Goal: Task Accomplishment & Management: Complete application form

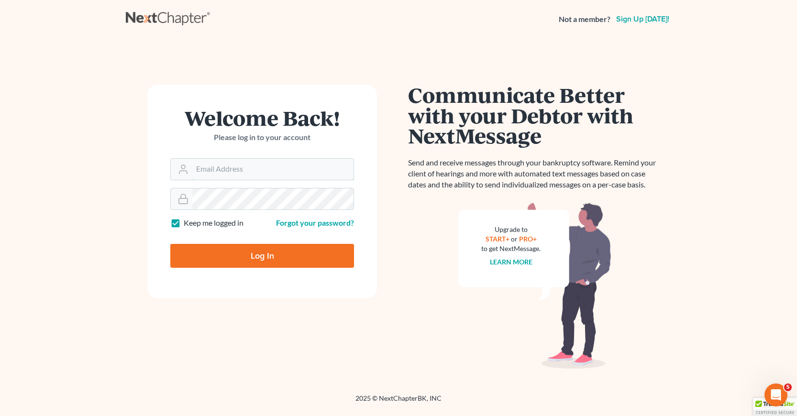
type input "[EMAIL_ADDRESS][DOMAIN_NAME]"
click at [259, 256] on input "Log In" at bounding box center [262, 256] width 184 height 24
type input "Thinking..."
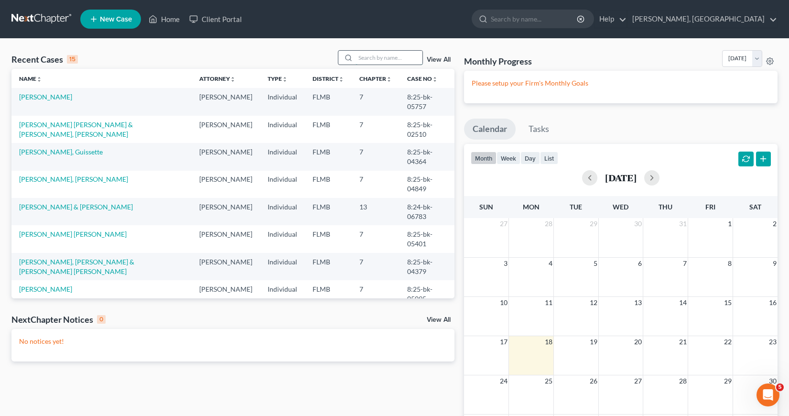
click at [364, 53] on input "search" at bounding box center [389, 58] width 67 height 14
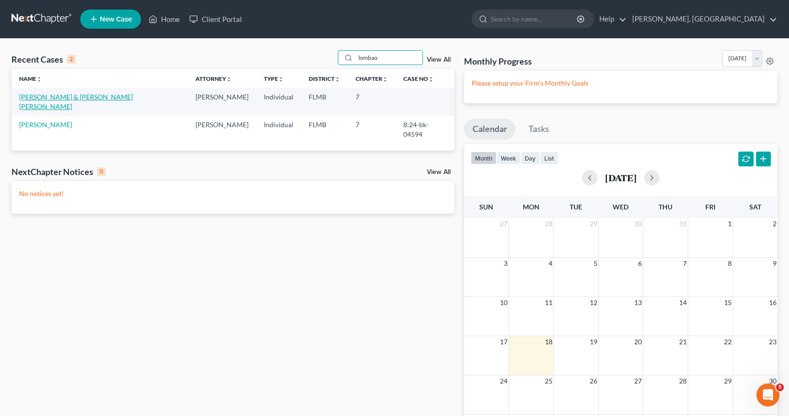
type input "lombao"
click at [65, 97] on link "[PERSON_NAME] & [PERSON_NAME] [PERSON_NAME]" at bounding box center [76, 102] width 114 height 18
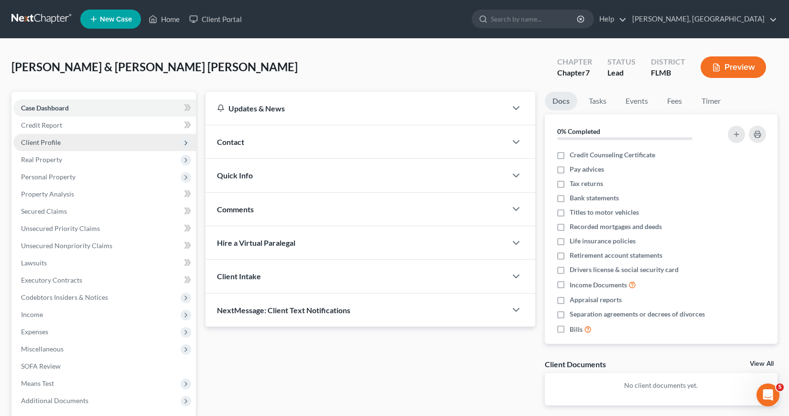
click at [48, 142] on span "Client Profile" at bounding box center [41, 142] width 40 height 8
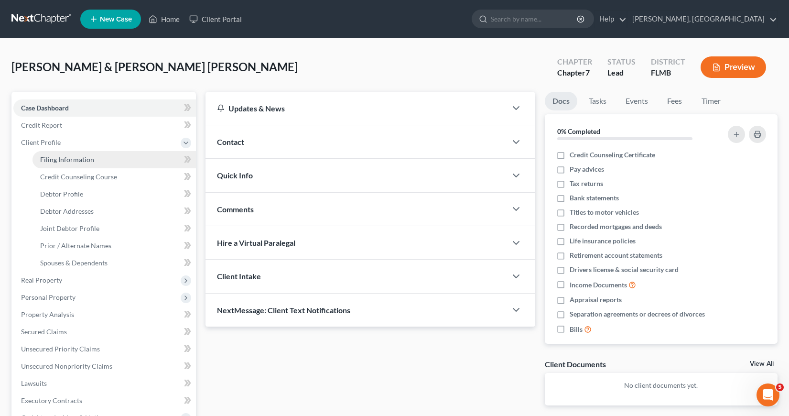
click at [67, 159] on span "Filing Information" at bounding box center [67, 159] width 54 height 8
select select "1"
select select "0"
select select "5"
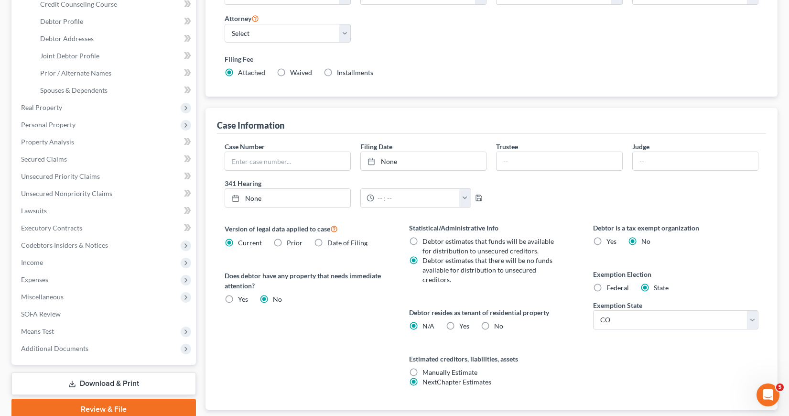
scroll to position [128, 0]
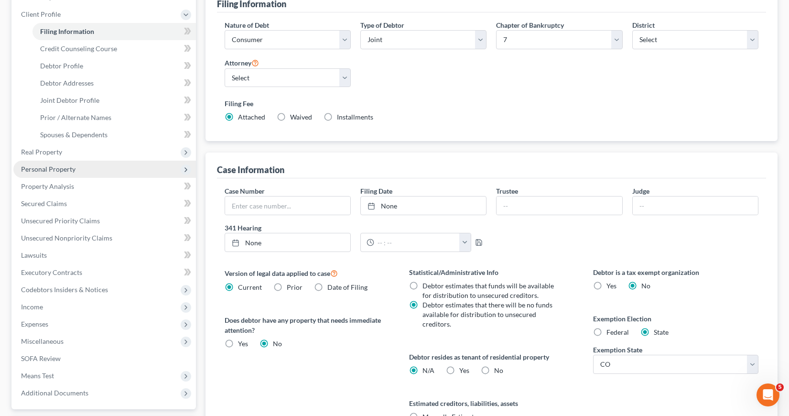
click at [54, 166] on span "Personal Property" at bounding box center [48, 169] width 55 height 8
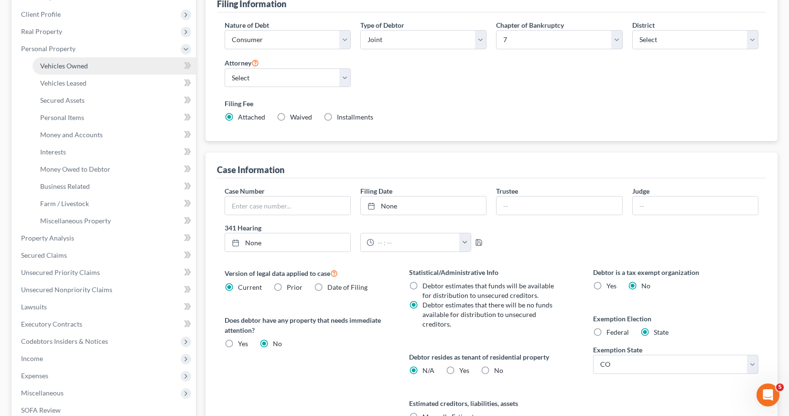
click at [61, 68] on span "Vehicles Owned" at bounding box center [64, 66] width 48 height 8
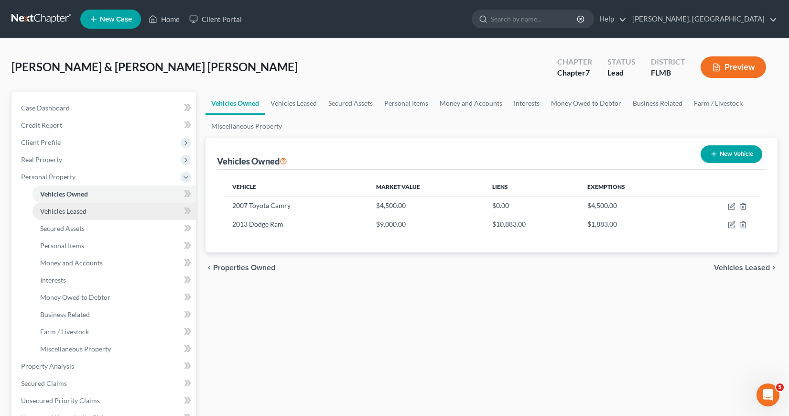
click at [75, 211] on span "Vehicles Leased" at bounding box center [63, 211] width 46 height 8
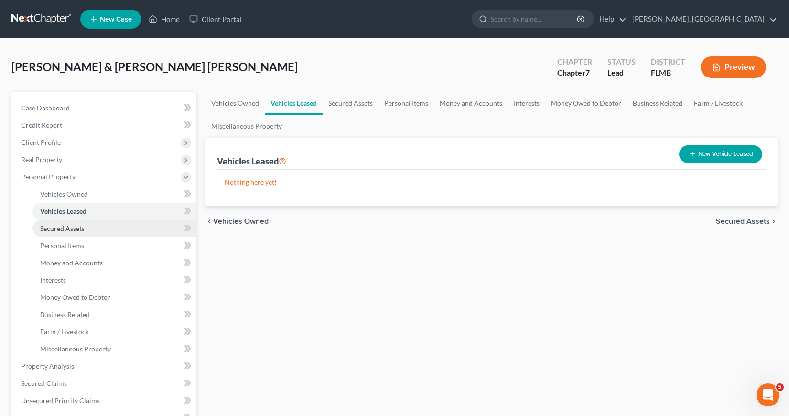
click at [74, 229] on span "Secured Assets" at bounding box center [62, 228] width 44 height 8
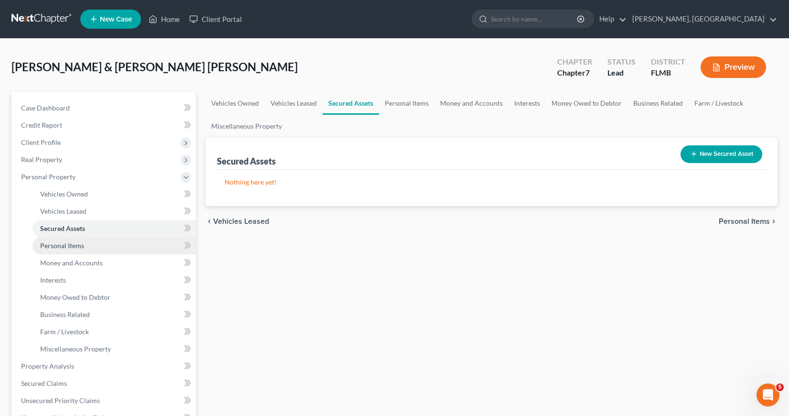
click at [74, 245] on span "Personal Items" at bounding box center [62, 245] width 44 height 8
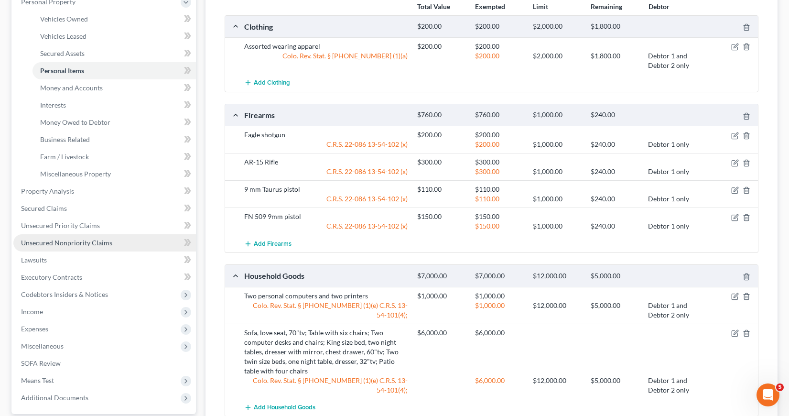
scroll to position [127, 0]
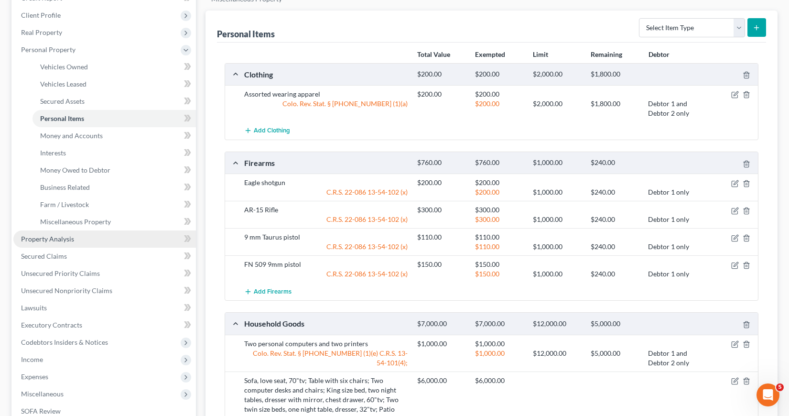
click at [49, 237] on span "Property Analysis" at bounding box center [47, 239] width 53 height 8
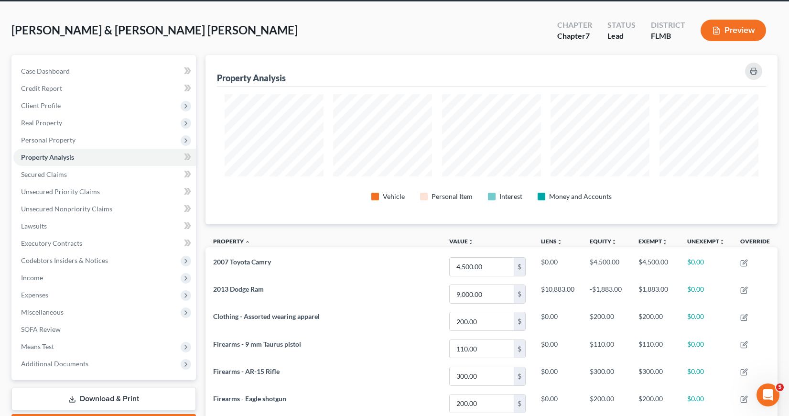
scroll to position [35, 0]
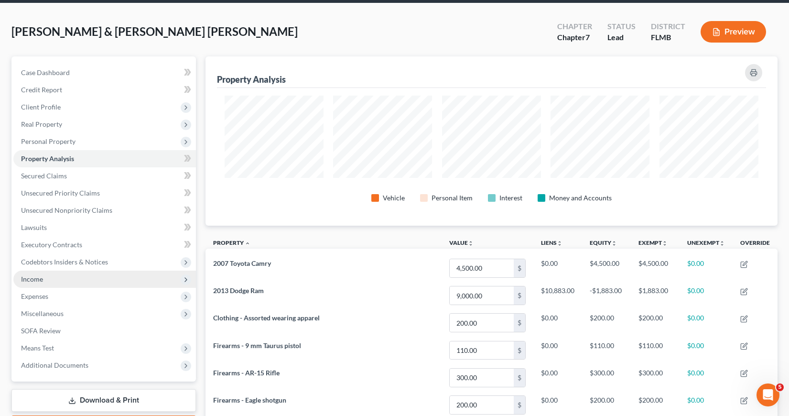
click at [39, 280] on span "Income" at bounding box center [32, 279] width 22 height 8
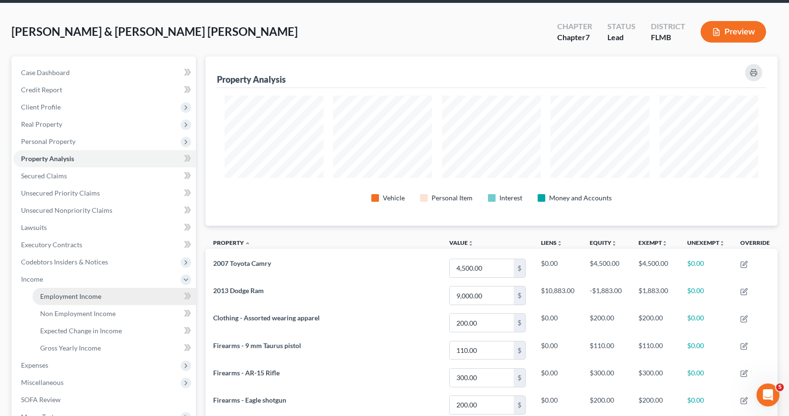
click at [58, 296] on span "Employment Income" at bounding box center [70, 296] width 61 height 8
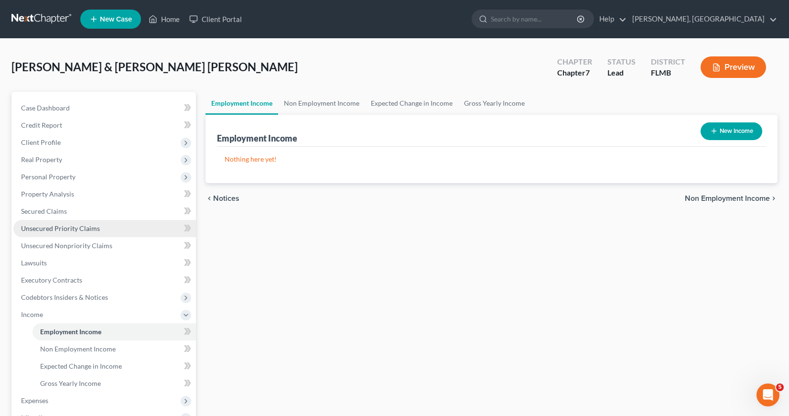
click at [64, 228] on span "Unsecured Priority Claims" at bounding box center [60, 228] width 79 height 8
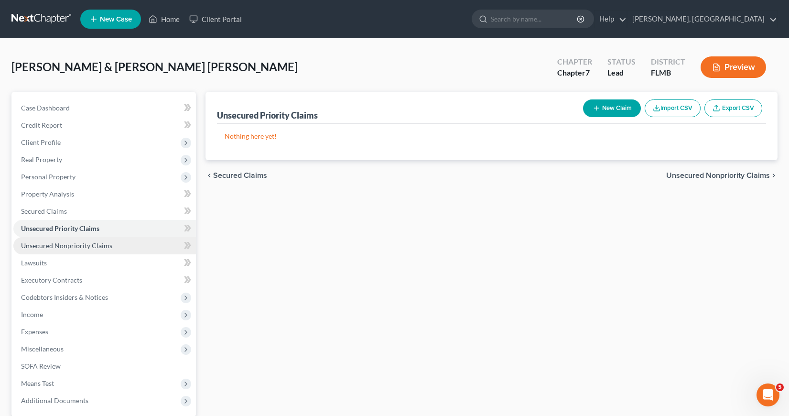
click at [69, 243] on span "Unsecured Nonpriority Claims" at bounding box center [66, 245] width 91 height 8
